Goal: Information Seeking & Learning: Learn about a topic

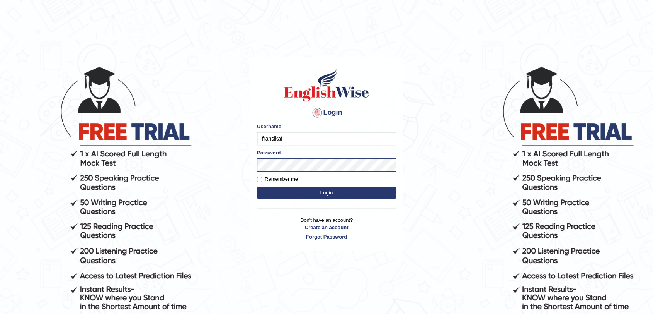
click at [309, 195] on button "Login" at bounding box center [326, 193] width 139 height 12
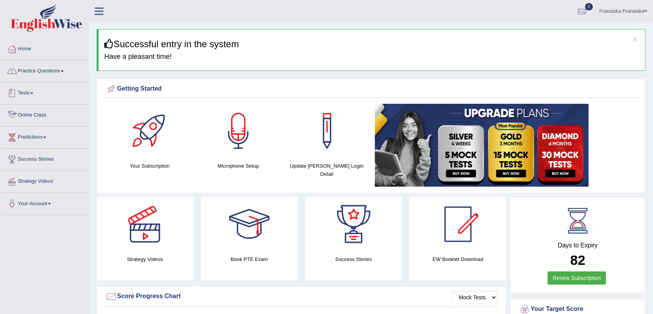
click at [51, 70] on link "Practice Questions" at bounding box center [44, 69] width 88 height 19
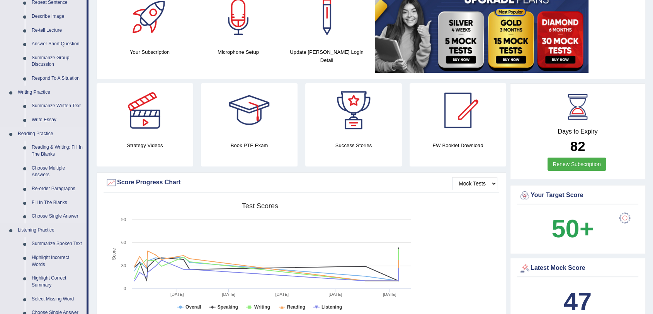
scroll to position [129, 0]
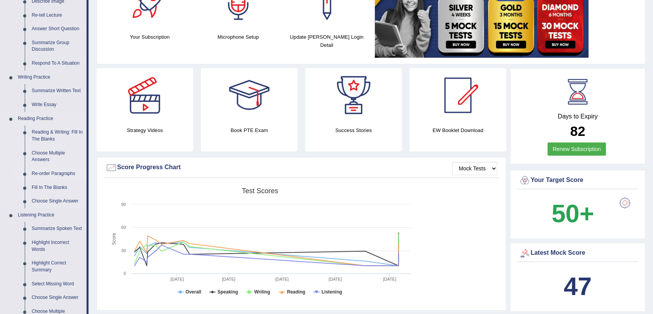
click at [45, 171] on link "Re-order Paragraphs" at bounding box center [57, 174] width 58 height 14
